Goal: Communication & Community: Answer question/provide support

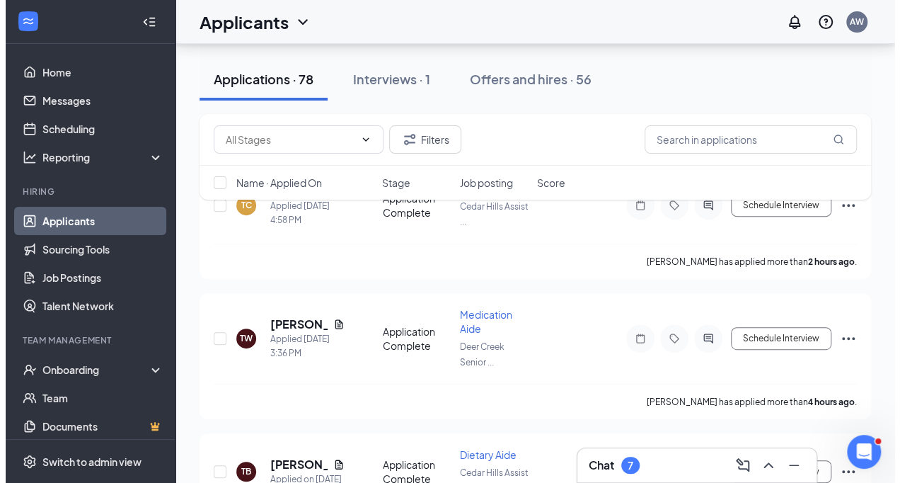
scroll to position [217, 0]
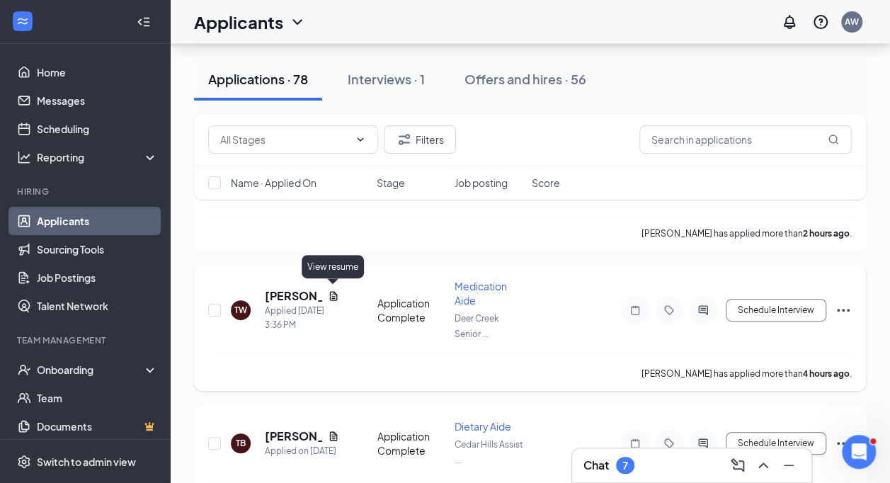
click at [338, 297] on icon "Document" at bounding box center [333, 295] width 11 height 11
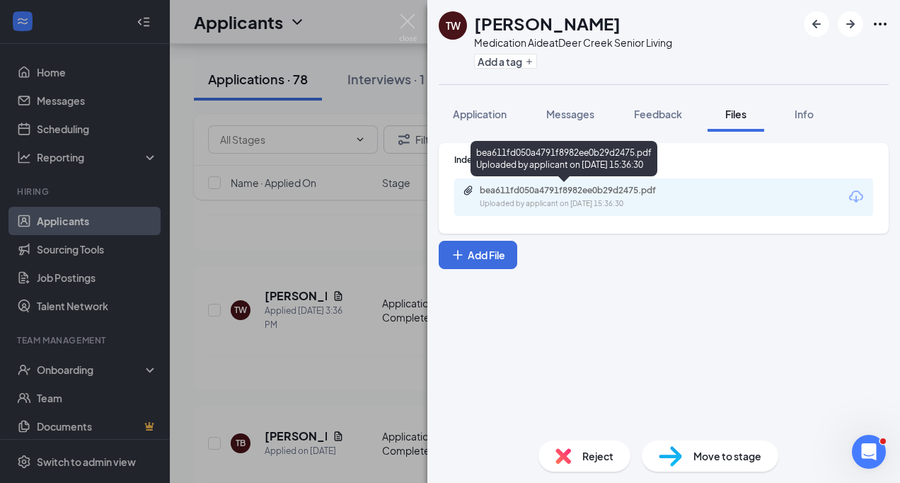
click at [537, 197] on div "bea611fd050a4791f8982ee0b29d2475.pdf Uploaded by applicant on [DATE] 15:36:30" at bounding box center [577, 197] width 229 height 25
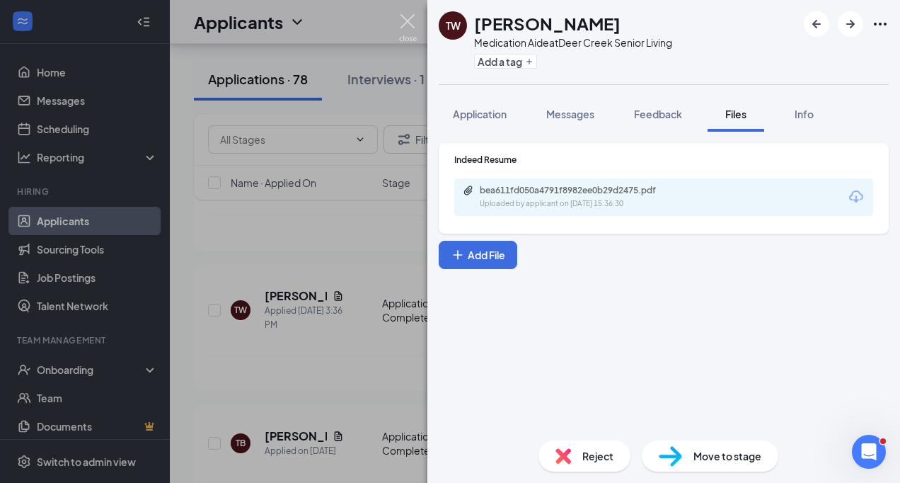
click at [401, 28] on img at bounding box center [408, 28] width 18 height 28
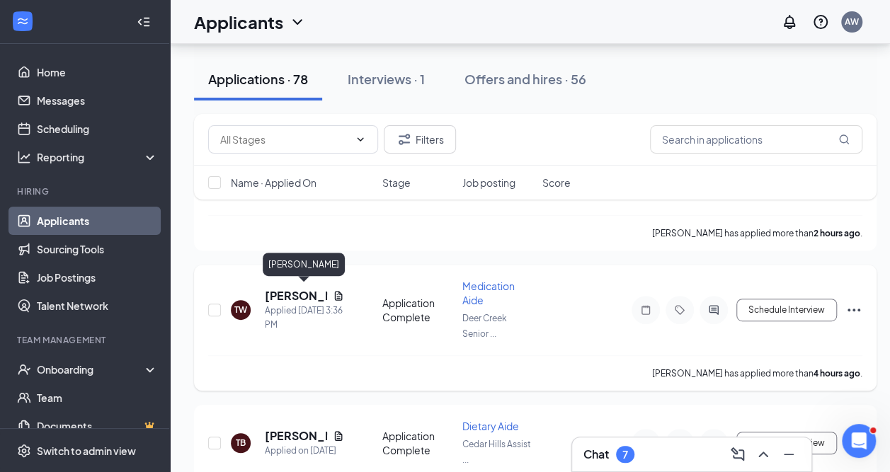
click at [288, 292] on h5 "[PERSON_NAME]" at bounding box center [296, 296] width 62 height 16
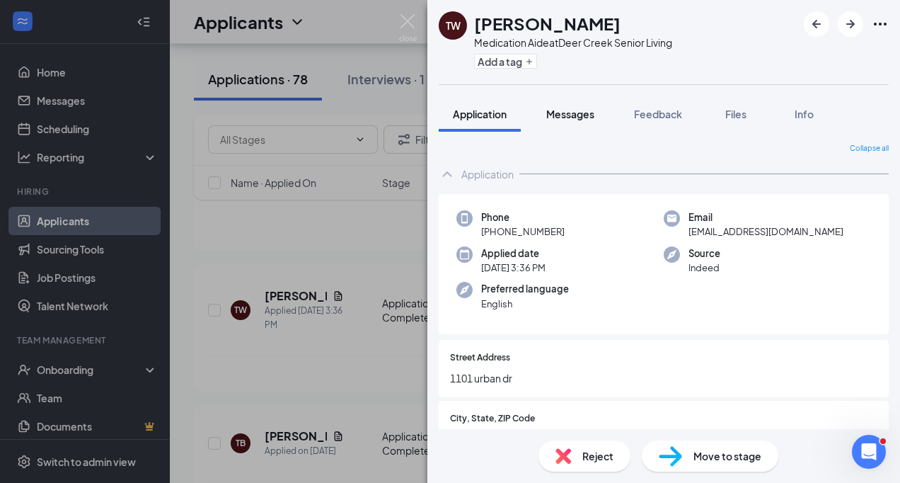
click at [581, 105] on button "Messages" at bounding box center [570, 113] width 76 height 35
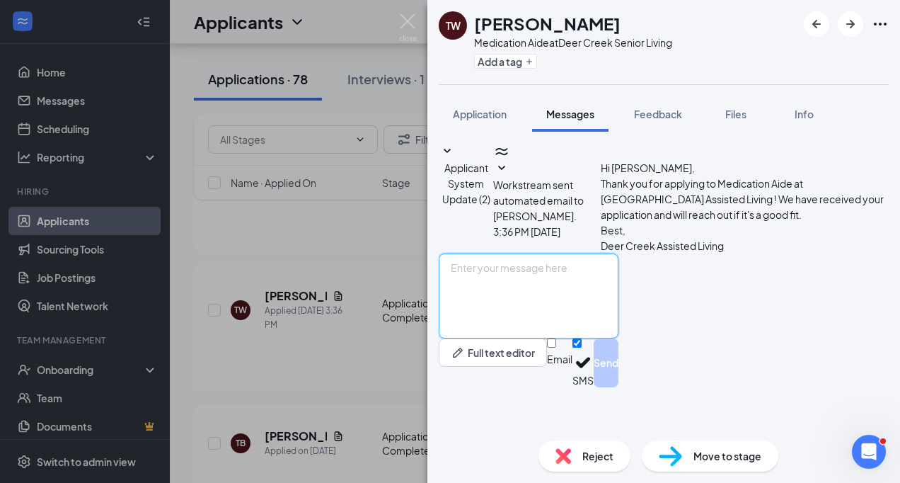
click at [480, 334] on textarea at bounding box center [529, 295] width 180 height 85
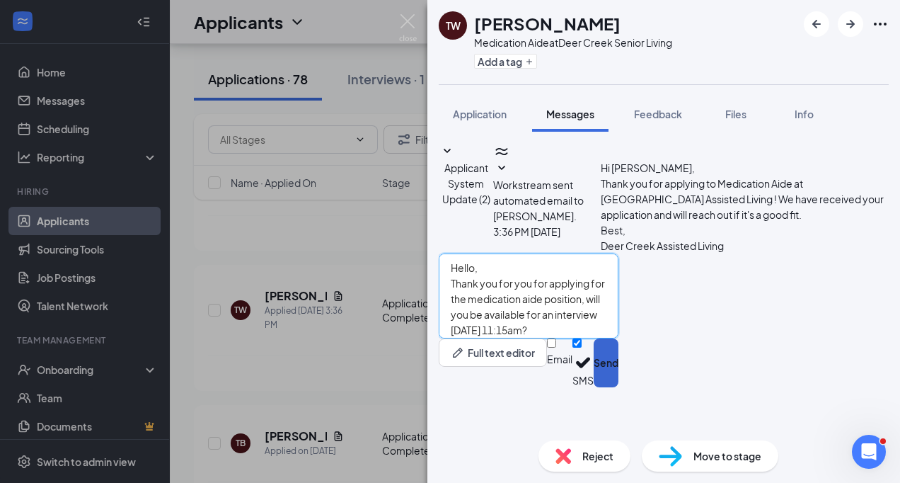
type textarea "Hello, Thank you for you for applying for the medication aide position, will yo…"
click at [619, 387] on button "Send" at bounding box center [606, 362] width 25 height 49
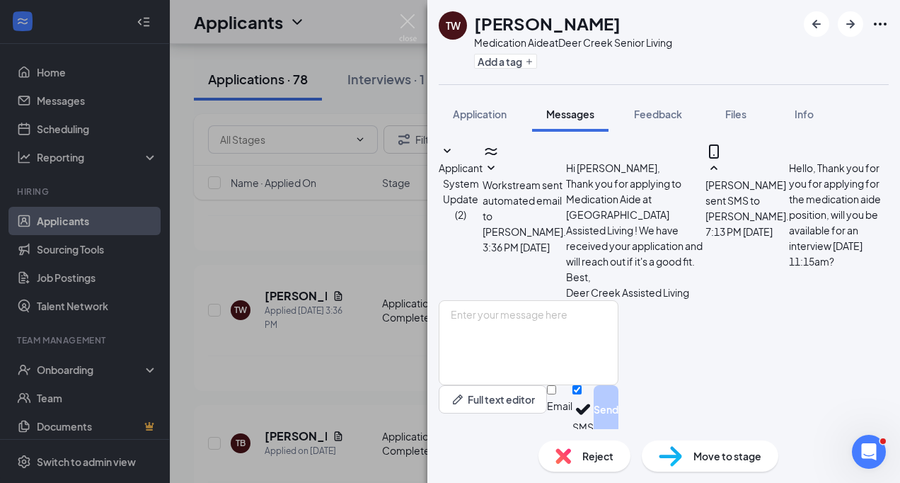
scroll to position [103, 0]
click at [416, 20] on img at bounding box center [408, 28] width 18 height 28
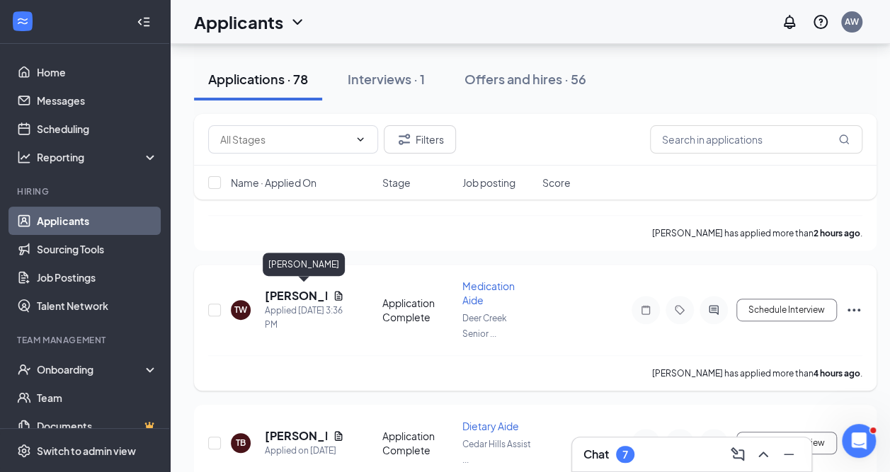
click at [291, 289] on h5 "[PERSON_NAME]" at bounding box center [296, 296] width 62 height 16
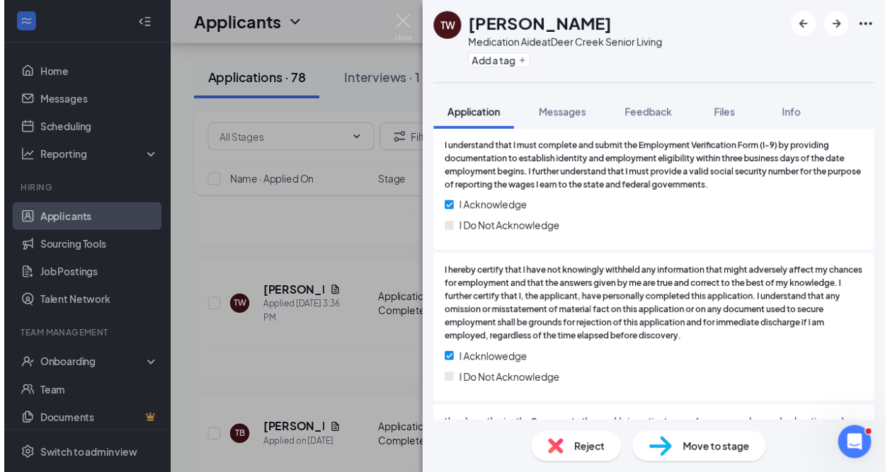
scroll to position [2010, 0]
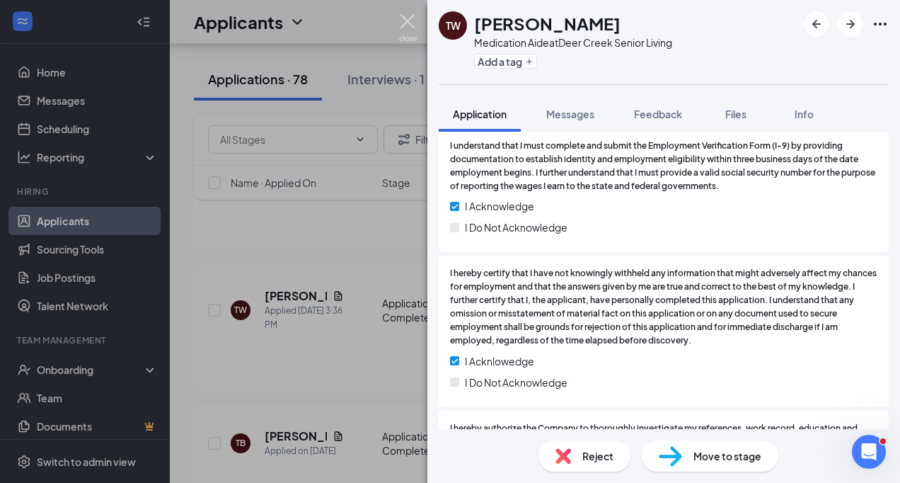
click at [411, 16] on img at bounding box center [408, 28] width 18 height 28
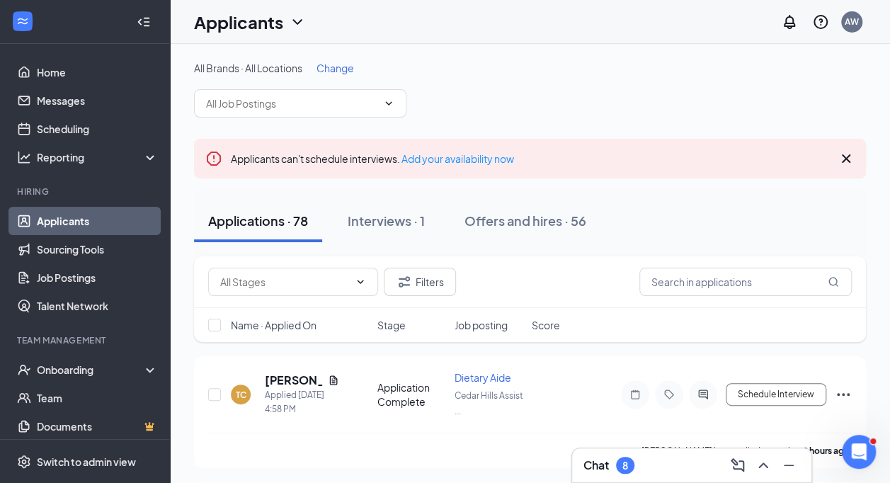
click at [599, 470] on h3 "Chat" at bounding box center [595, 465] width 25 height 16
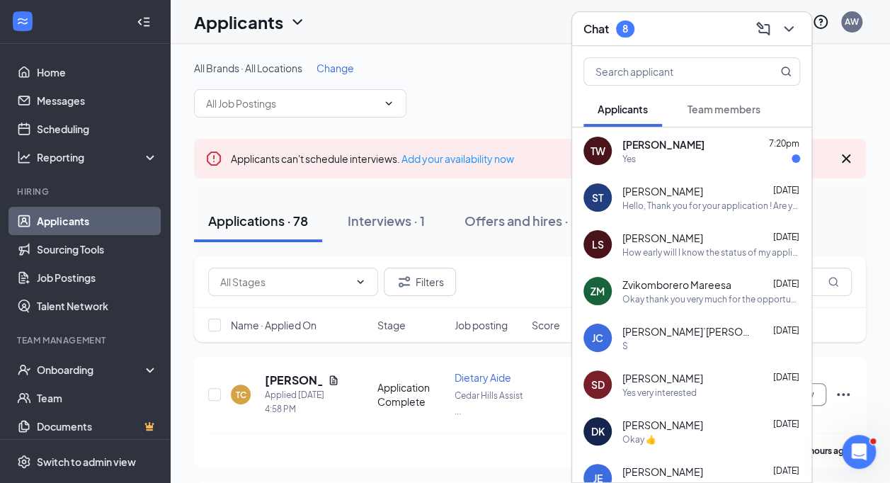
click at [675, 158] on div "Yes" at bounding box center [711, 159] width 178 height 12
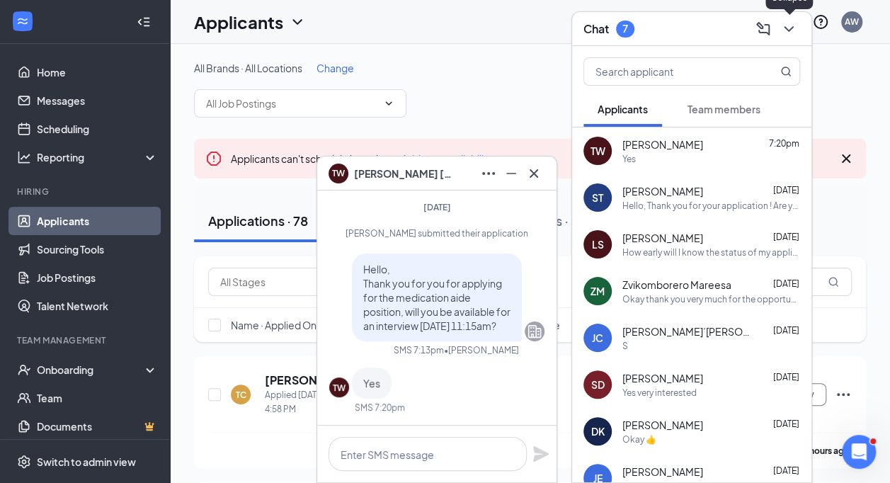
click at [795, 21] on icon "ChevronDown" at bounding box center [788, 29] width 17 height 17
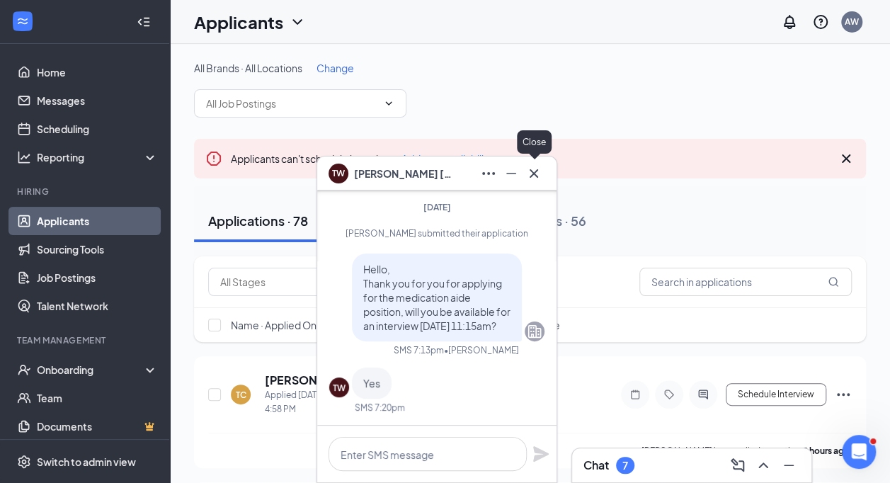
click at [539, 180] on icon "Cross" at bounding box center [533, 173] width 17 height 17
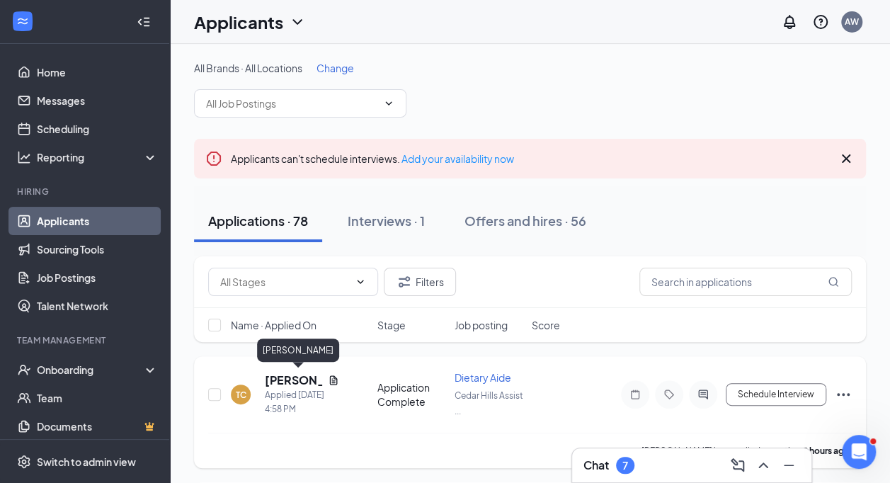
click at [288, 381] on h5 "[PERSON_NAME]" at bounding box center [293, 380] width 57 height 16
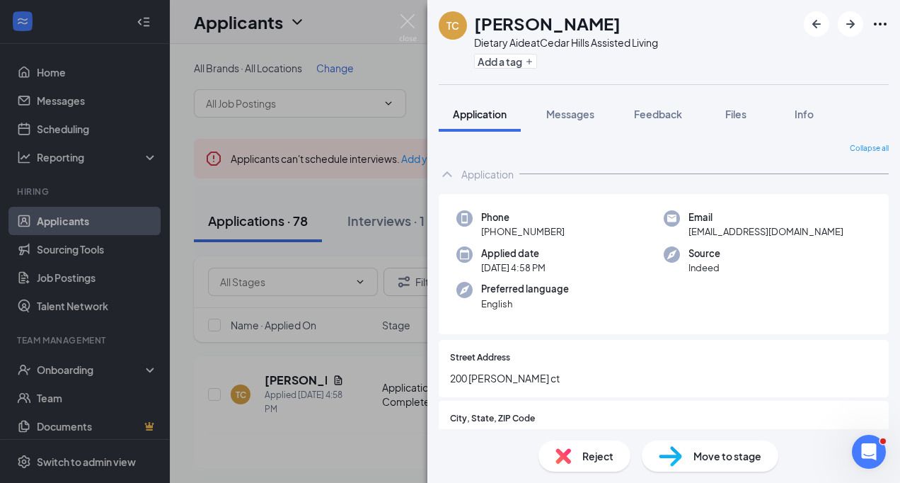
click at [365, 178] on div "TC Tatianna Castle Dietary Aide at Cedar Hills Assisted Living Add a tag Applic…" at bounding box center [450, 241] width 900 height 483
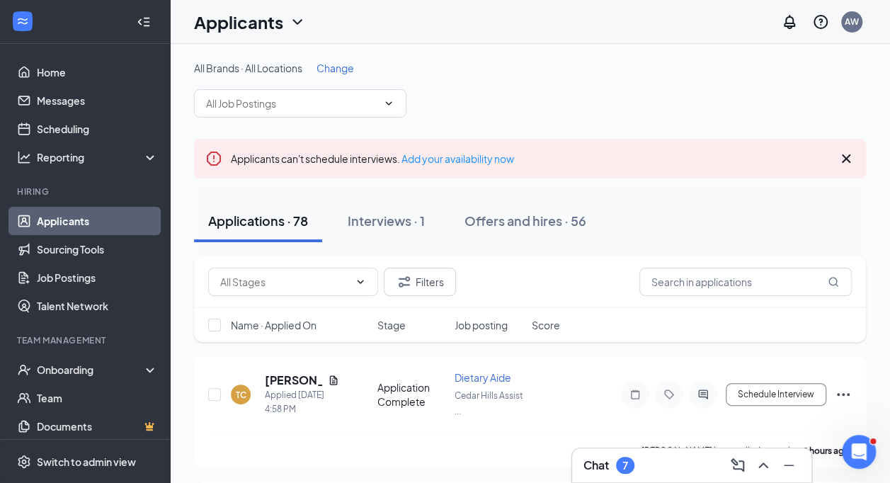
click at [612, 467] on div "Chat 7" at bounding box center [608, 465] width 51 height 17
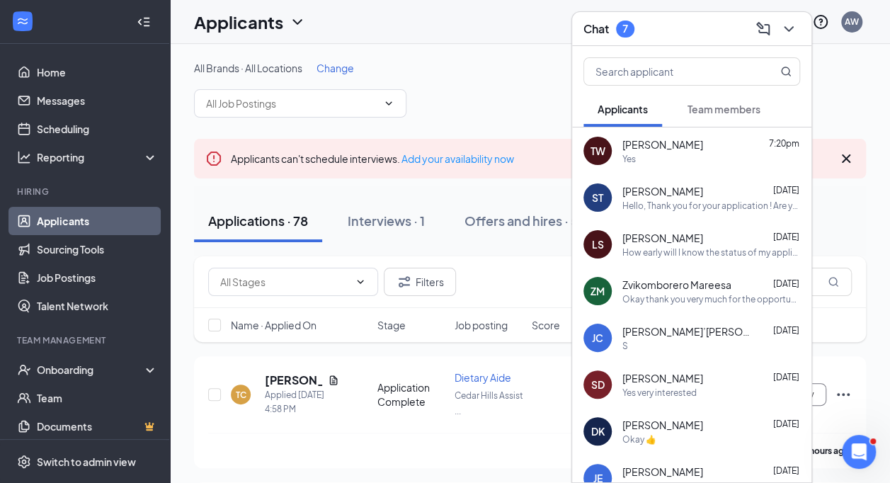
click at [641, 163] on div "Yes" at bounding box center [711, 159] width 178 height 12
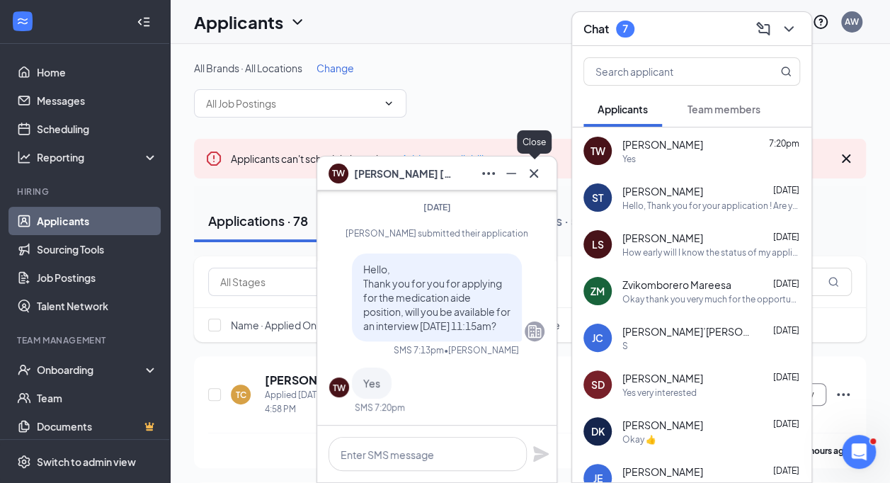
click at [534, 180] on icon "Cross" at bounding box center [533, 173] width 17 height 17
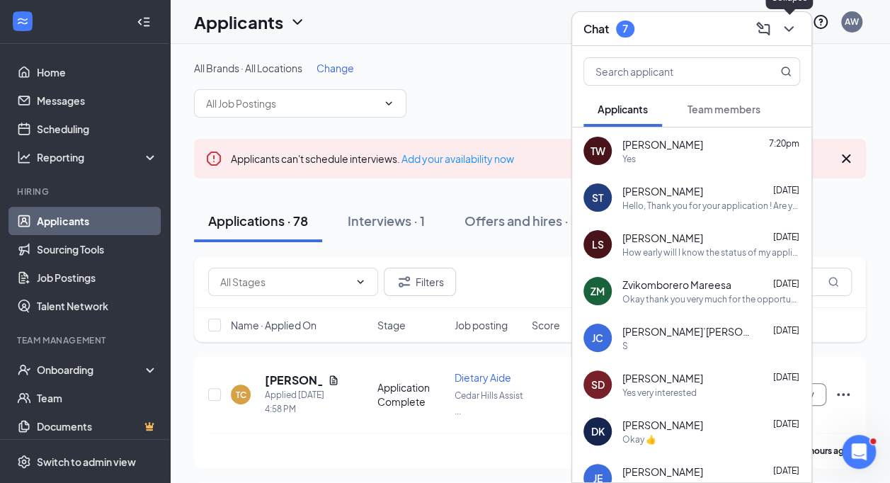
click at [787, 33] on icon "ChevronDown" at bounding box center [788, 29] width 17 height 17
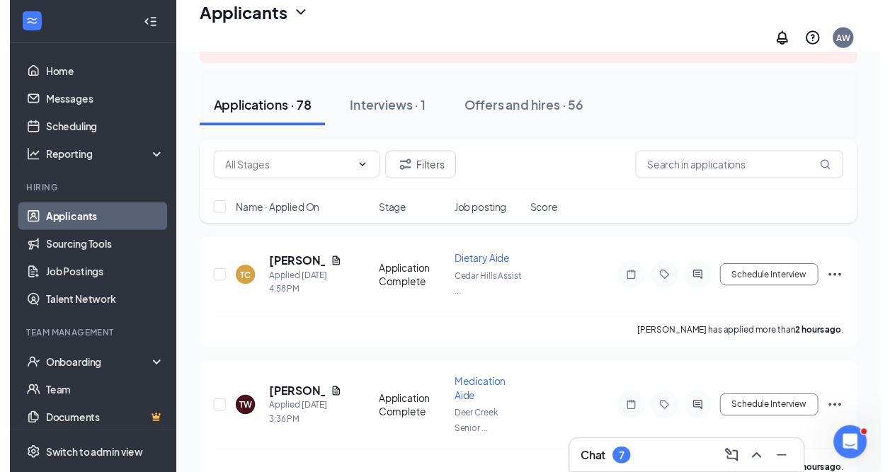
scroll to position [142, 0]
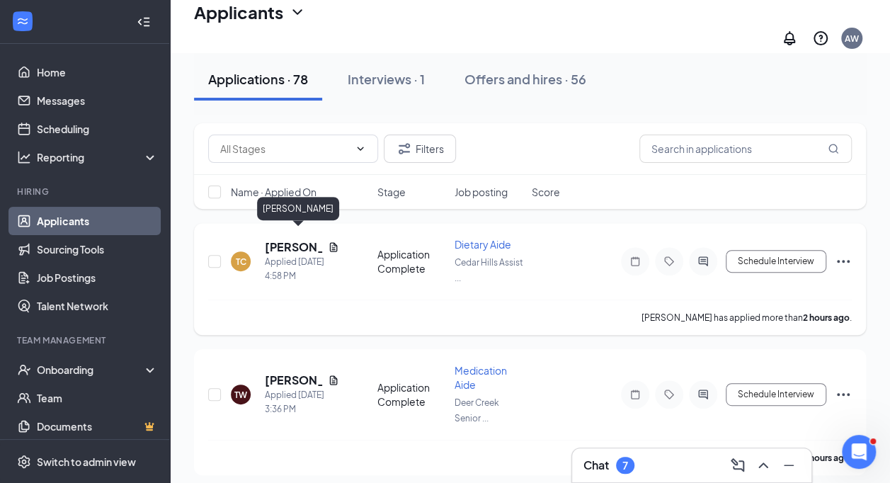
click at [292, 239] on h5 "[PERSON_NAME]" at bounding box center [293, 247] width 57 height 16
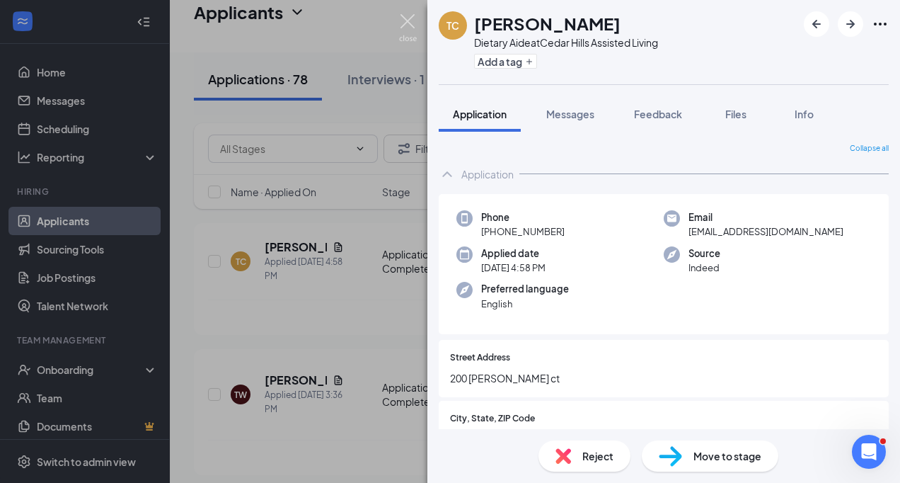
click at [406, 18] on img at bounding box center [408, 28] width 18 height 28
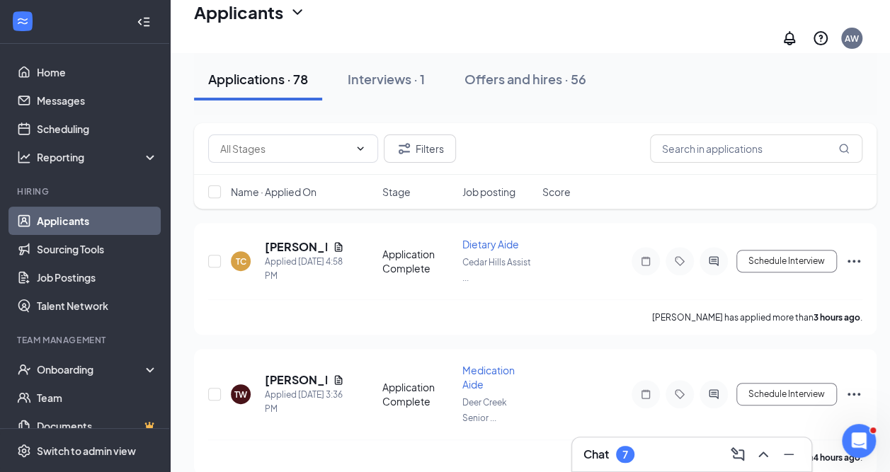
click at [605, 463] on div "Chat 7" at bounding box center [691, 454] width 217 height 23
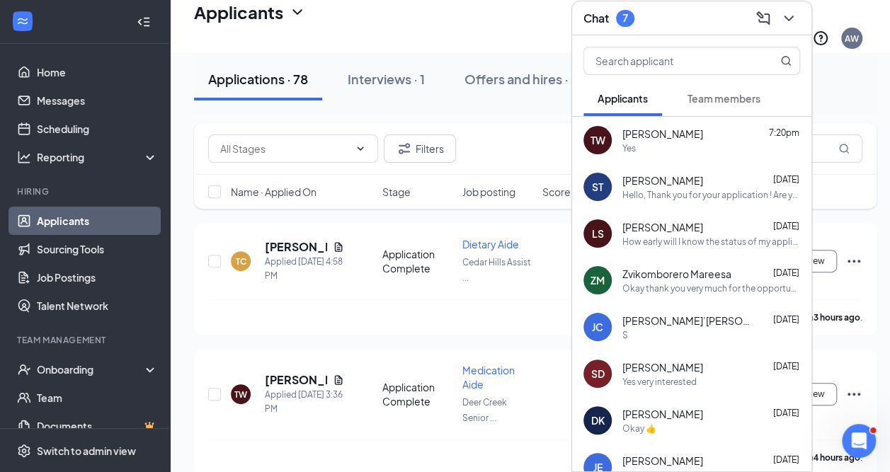
click at [605, 463] on div "JE" at bounding box center [597, 467] width 28 height 28
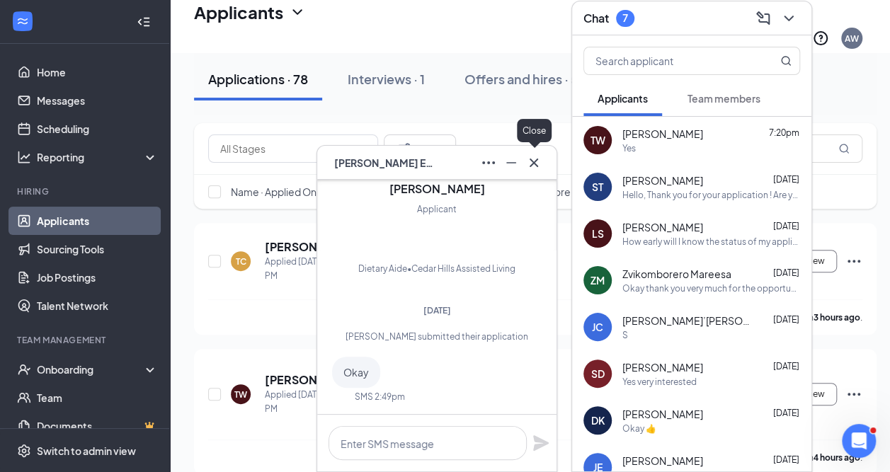
click at [534, 160] on icon "Cross" at bounding box center [533, 162] width 17 height 17
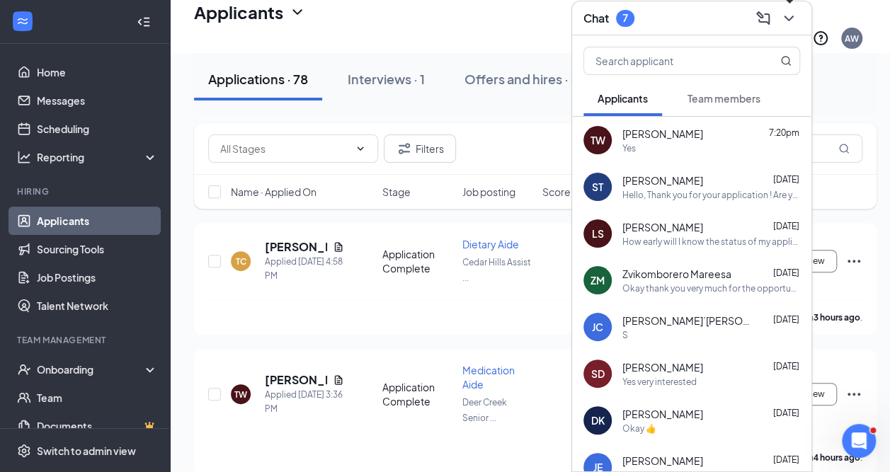
click at [779, 18] on button at bounding box center [788, 18] width 23 height 23
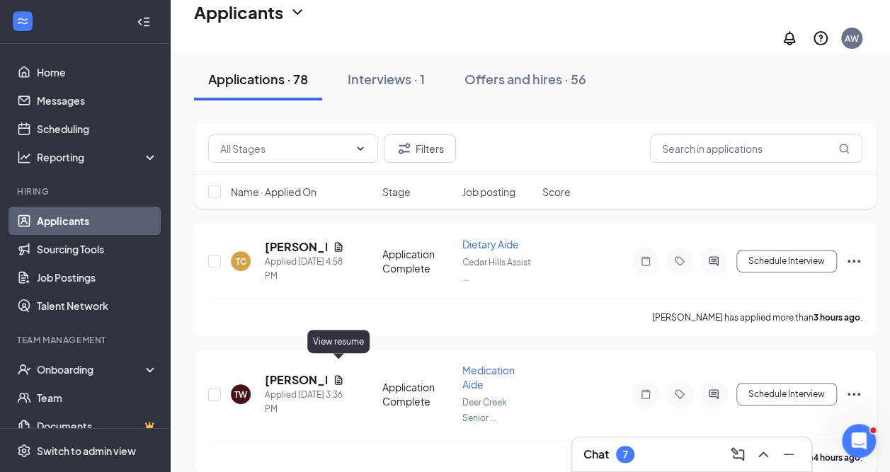
click at [341, 375] on icon "Document" at bounding box center [339, 379] width 8 height 9
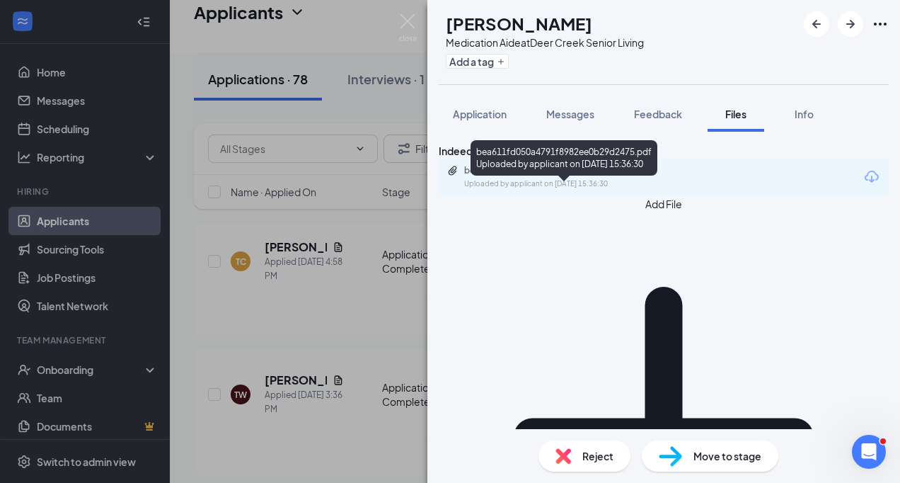
click at [538, 176] on div "bea611fd050a4791f8982ee0b29d2475.pdf" at bounding box center [563, 170] width 198 height 11
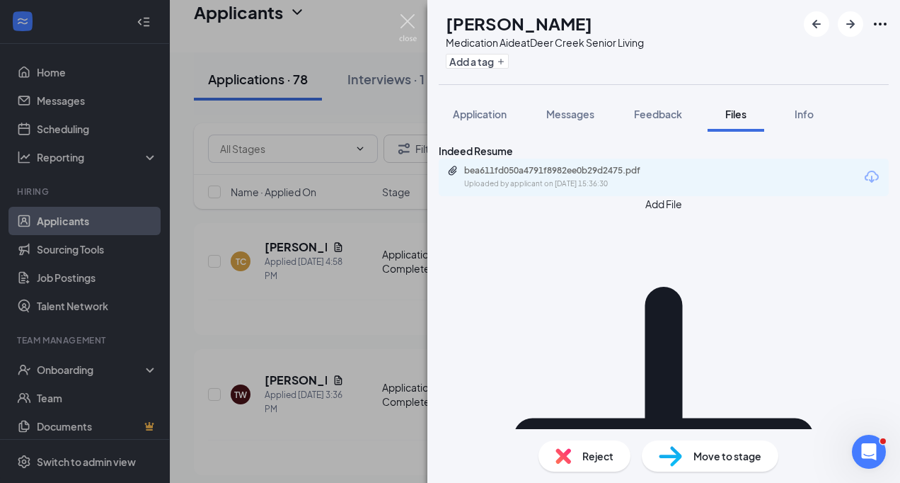
click at [411, 25] on img at bounding box center [408, 28] width 18 height 28
